Goal: Task Accomplishment & Management: Manage account settings

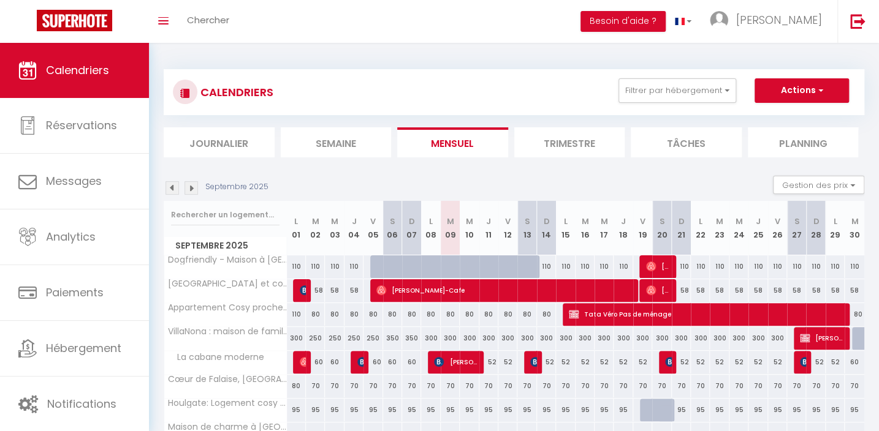
click at [191, 185] on img at bounding box center [190, 187] width 13 height 13
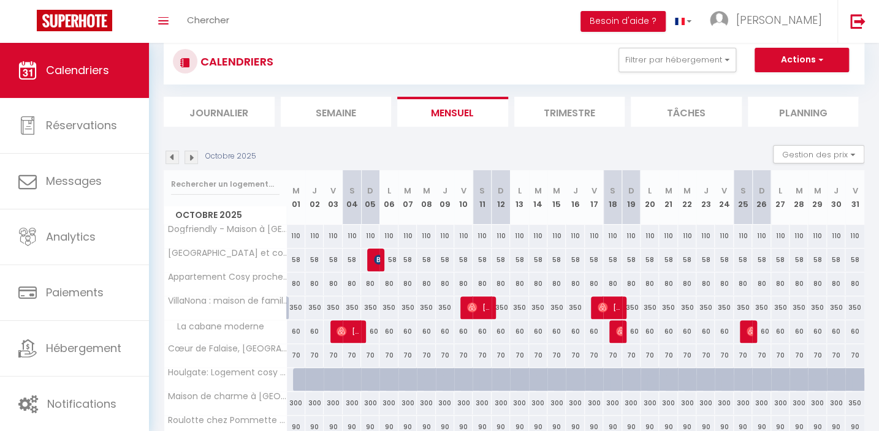
scroll to position [55, 0]
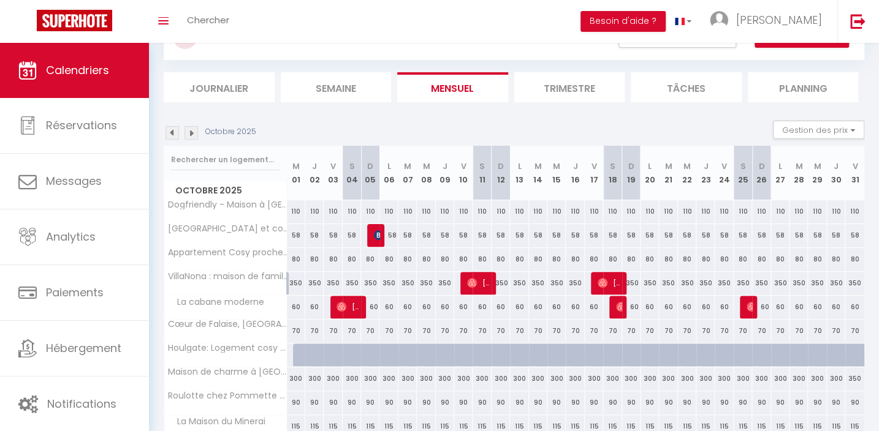
click at [175, 132] on img at bounding box center [171, 132] width 13 height 13
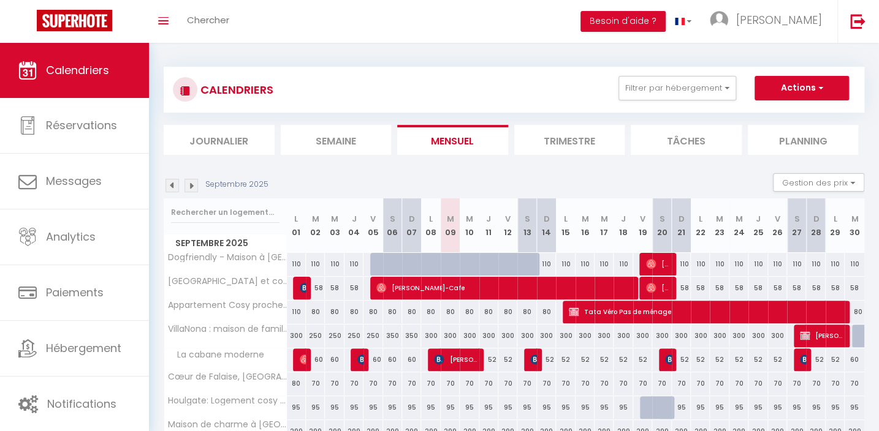
scroll to position [0, 0]
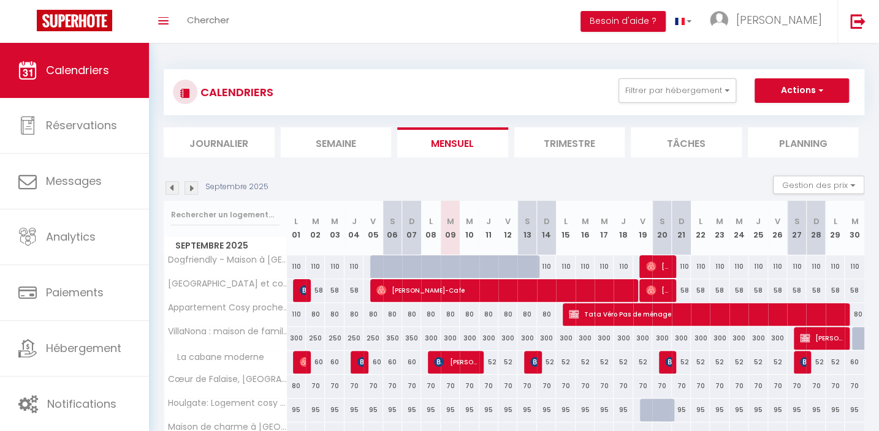
click at [194, 190] on img at bounding box center [190, 187] width 13 height 13
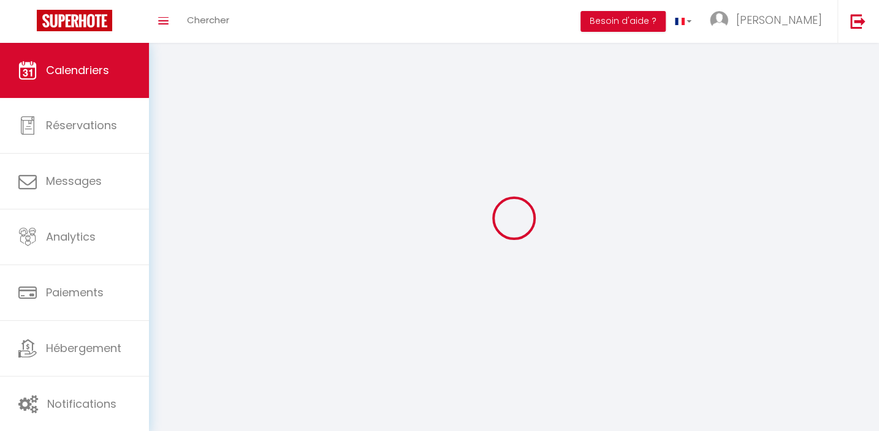
select select
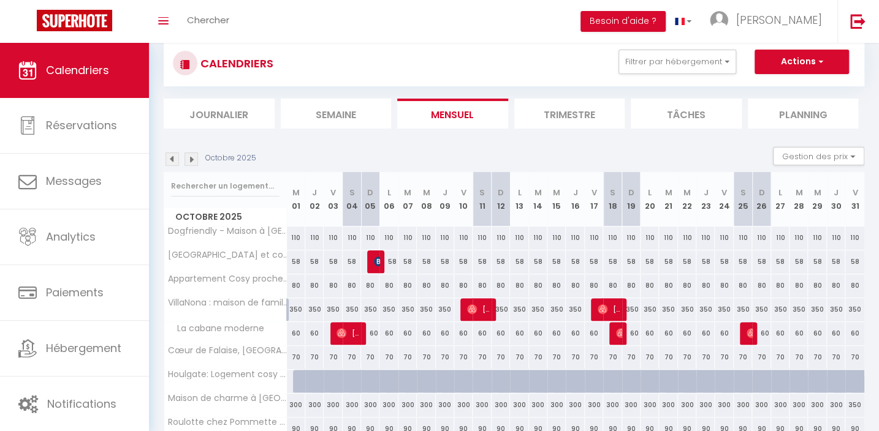
scroll to position [55, 0]
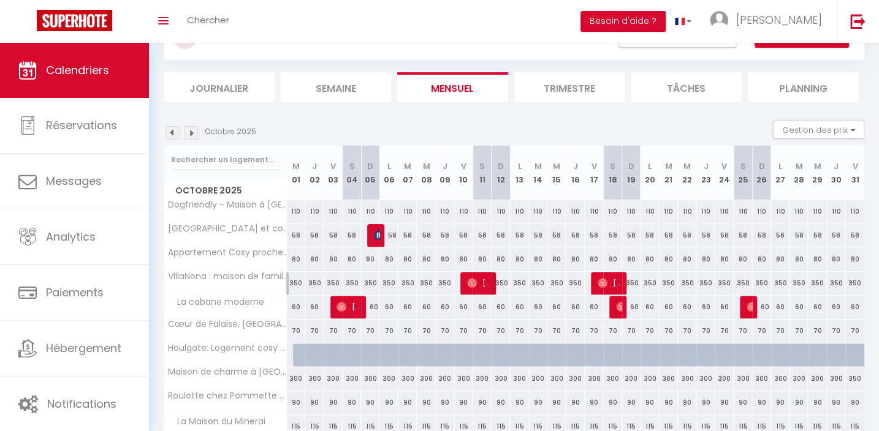
click at [294, 361] on div at bounding box center [302, 355] width 18 height 23
type input "100"
select select "1"
type input "Mer 01 Octobre 2025"
type input "Jeu 02 Octobre 2025"
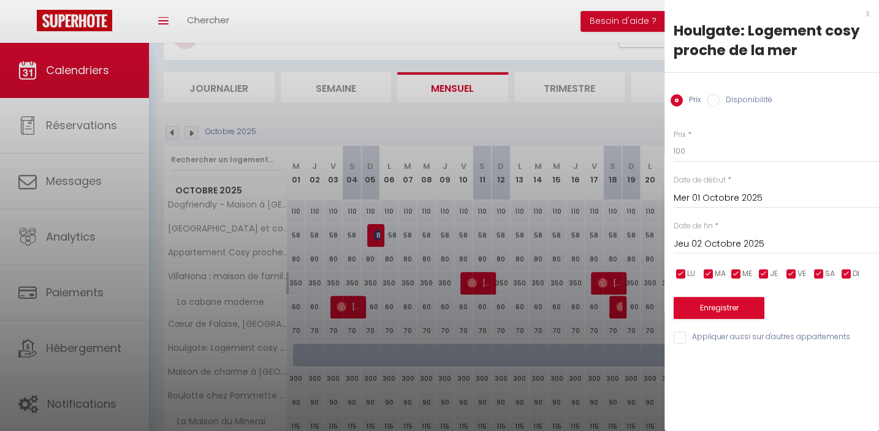
click at [711, 98] on input "Disponibilité" at bounding box center [713, 100] width 12 height 12
radio input "true"
radio input "false"
click at [724, 244] on input "Jeu 02 Octobre 2025" at bounding box center [775, 246] width 205 height 16
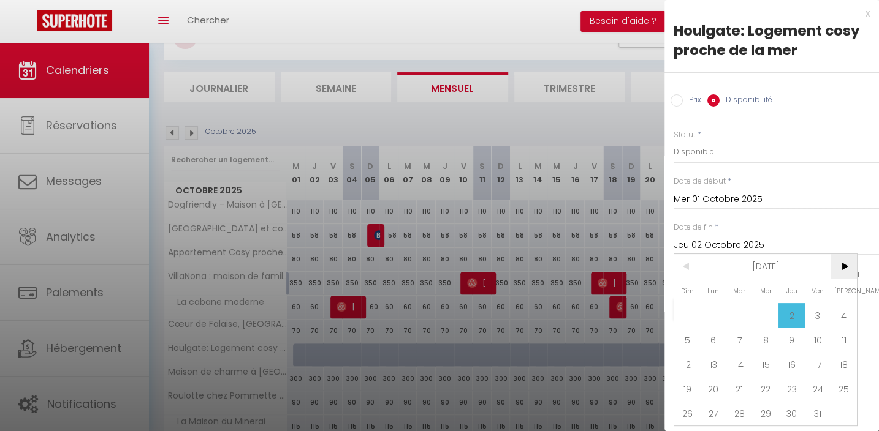
click at [842, 271] on span ">" at bounding box center [843, 266] width 26 height 25
click at [695, 368] on span "9" at bounding box center [687, 364] width 26 height 25
type input "Dim 09 Novembre 2025"
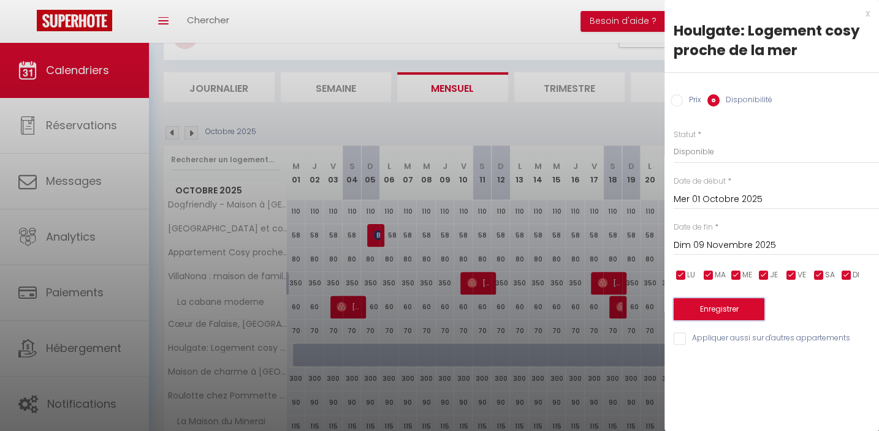
click at [741, 306] on button "Enregistrer" at bounding box center [718, 309] width 91 height 22
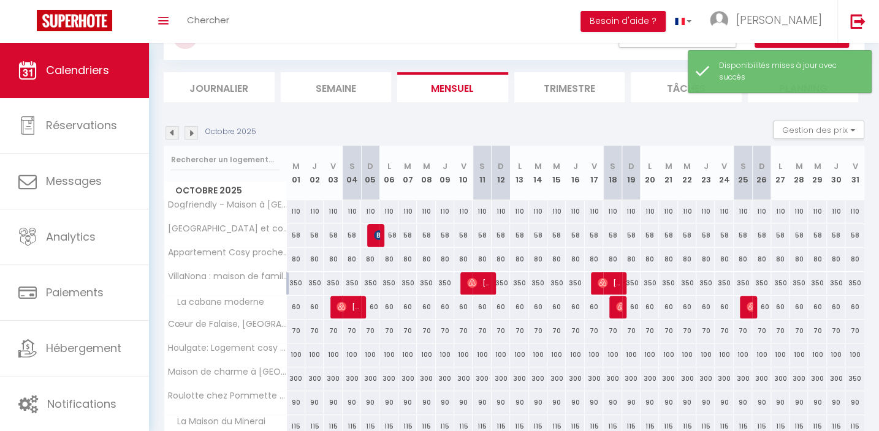
click at [194, 132] on img at bounding box center [190, 132] width 13 height 13
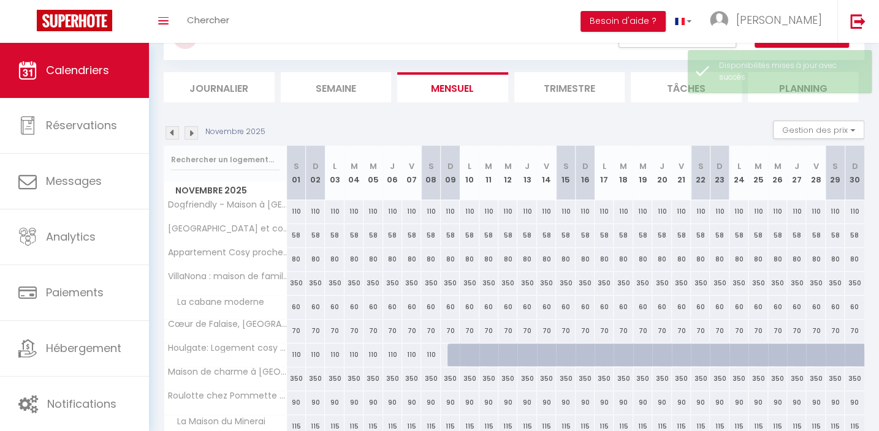
click at [175, 129] on img at bounding box center [171, 132] width 13 height 13
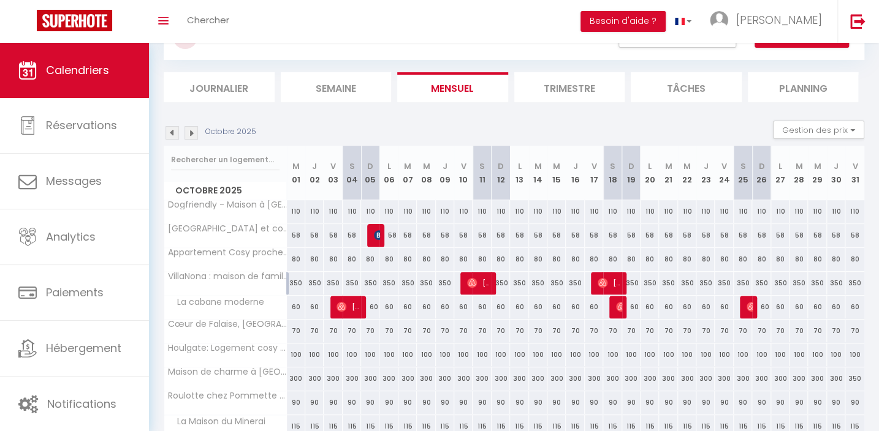
click at [169, 129] on img at bounding box center [171, 132] width 13 height 13
